Goal: Information Seeking & Learning: Find specific fact

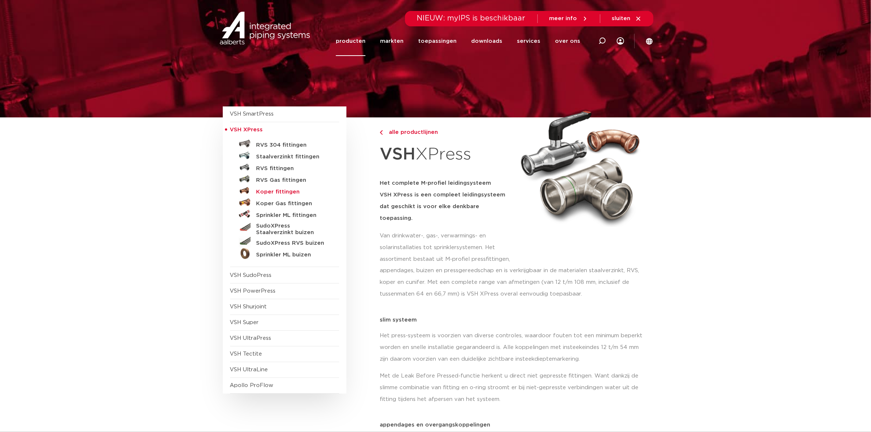
click at [277, 193] on h5 "Koper fittingen" at bounding box center [292, 192] width 72 height 7
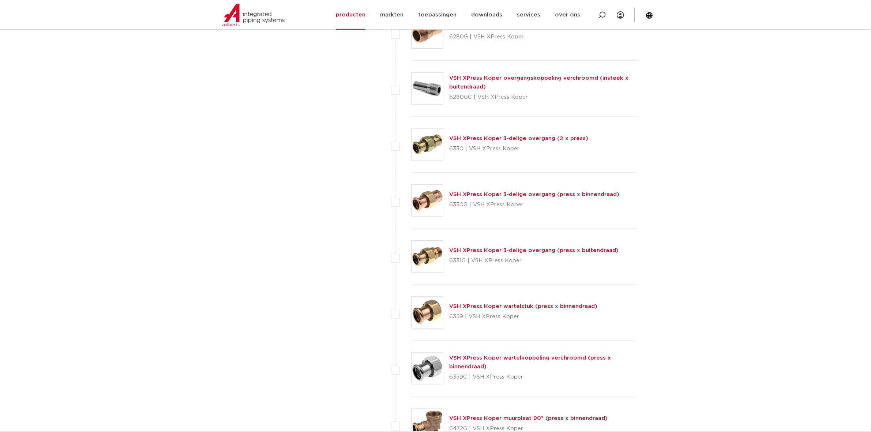
scroll to position [860, 0]
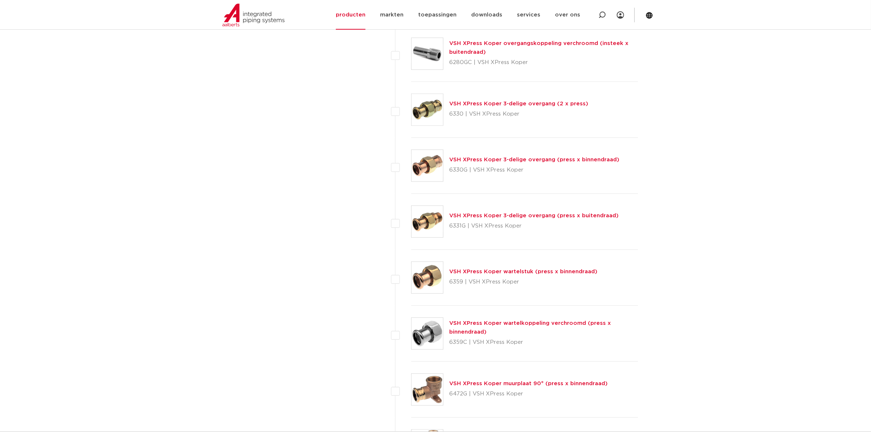
click at [499, 162] on link "VSH XPress Koper 3-delige overgang (press x binnendraad)" at bounding box center [534, 159] width 170 height 5
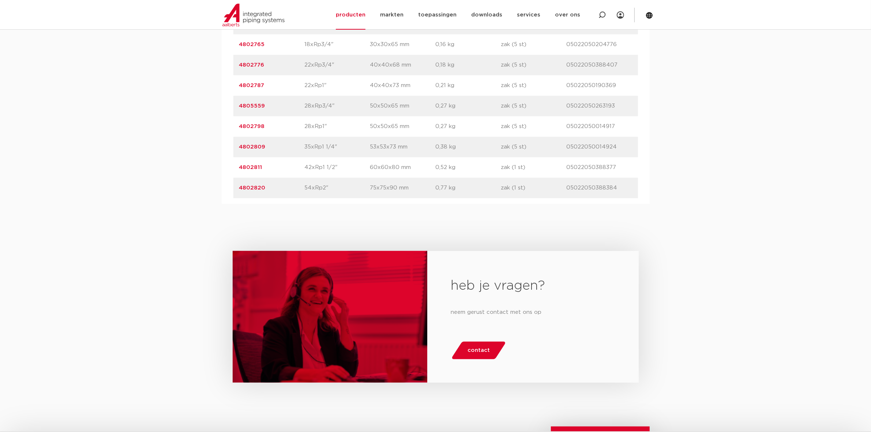
scroll to position [640, 0]
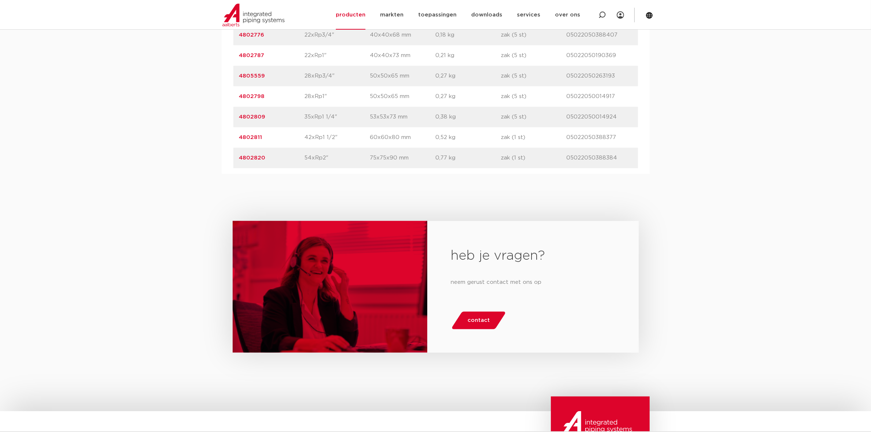
drag, startPoint x: 346, startPoint y: 238, endPoint x: 334, endPoint y: 237, distance: 11.7
click at [334, 101] on p "28xRp1"" at bounding box center [337, 96] width 65 height 9
drag, startPoint x: 336, startPoint y: 237, endPoint x: 292, endPoint y: 236, distance: 44.6
click at [292, 107] on div "artikelnummer 4802798 afmeting 28xRp1" afmetingen 50x50x65 mm gewicht 0,27 kg v…" at bounding box center [435, 96] width 405 height 20
click at [291, 101] on p "4802798" at bounding box center [271, 96] width 65 height 9
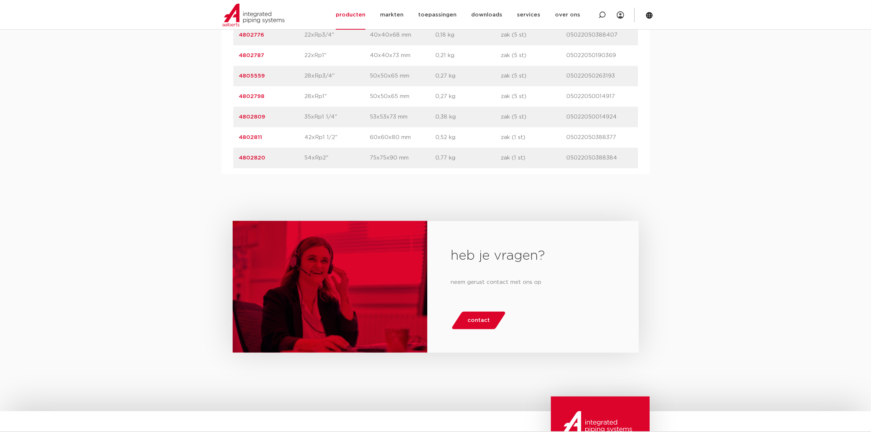
drag, startPoint x: 326, startPoint y: 235, endPoint x: 318, endPoint y: 235, distance: 7.7
click at [318, 101] on p "28xRp1"" at bounding box center [337, 96] width 65 height 9
